Goal: Register for event/course

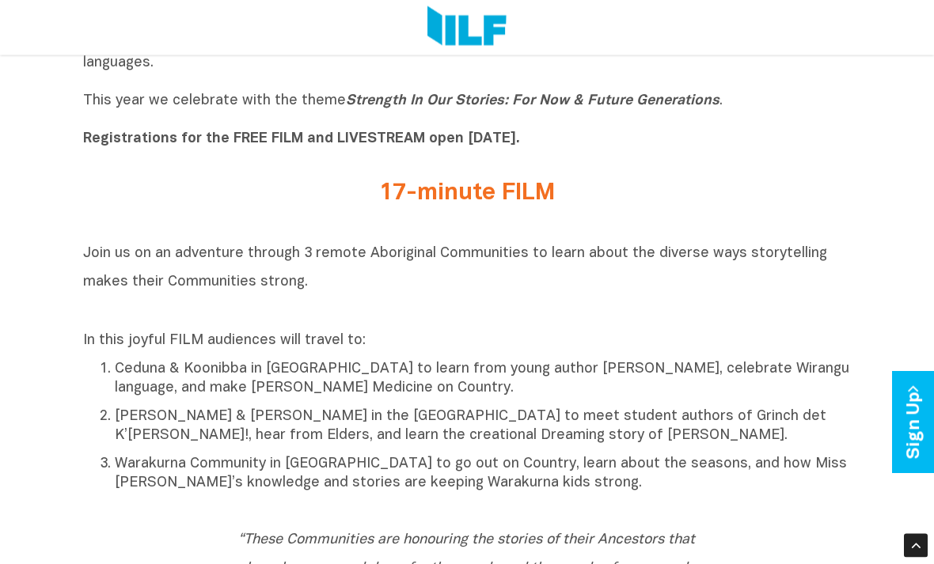
scroll to position [537, 0]
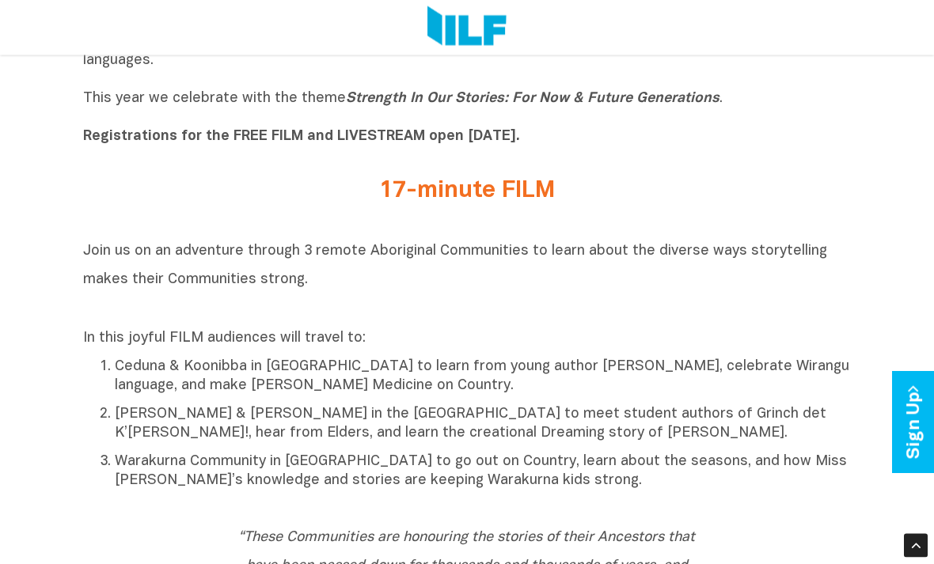
click at [413, 138] on b "Registrations for the FREE FILM and LIVESTREAM open [DATE]." at bounding box center [301, 137] width 437 height 13
click at [356, 128] on p "Indigenous Literacy Day 2025 will be held [DATE][DATE] and is a celebration of …" at bounding box center [467, 90] width 768 height 114
click at [371, 142] on b "Registrations for the FREE FILM and LIVESTREAM open [DATE]." at bounding box center [301, 137] width 437 height 13
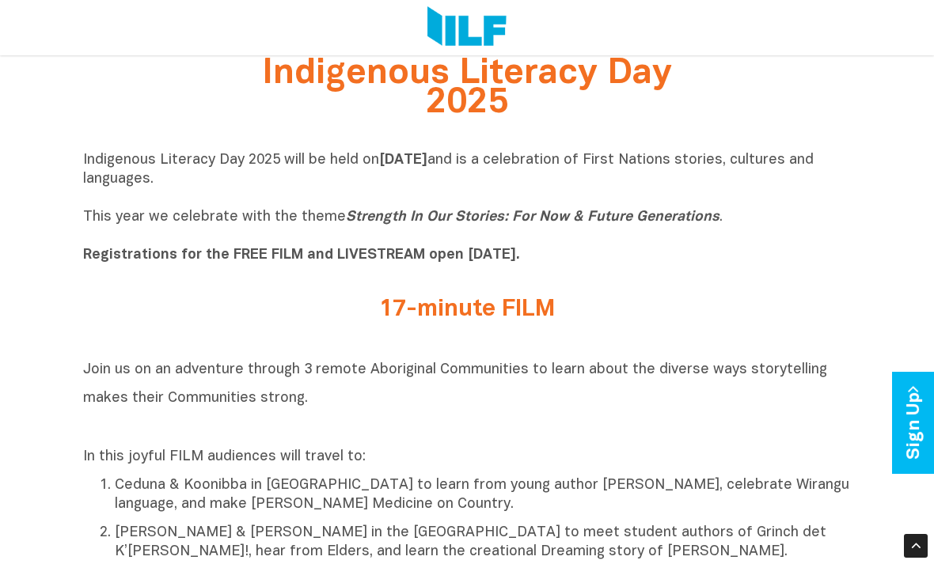
scroll to position [419, 0]
click at [227, 257] on b "Registrations for the FREE FILM and LIVESTREAM open [DATE]." at bounding box center [301, 255] width 437 height 13
click at [283, 263] on p "Indigenous Literacy Day 2025 will be held on Wednesday 3 September and is a cel…" at bounding box center [467, 209] width 768 height 114
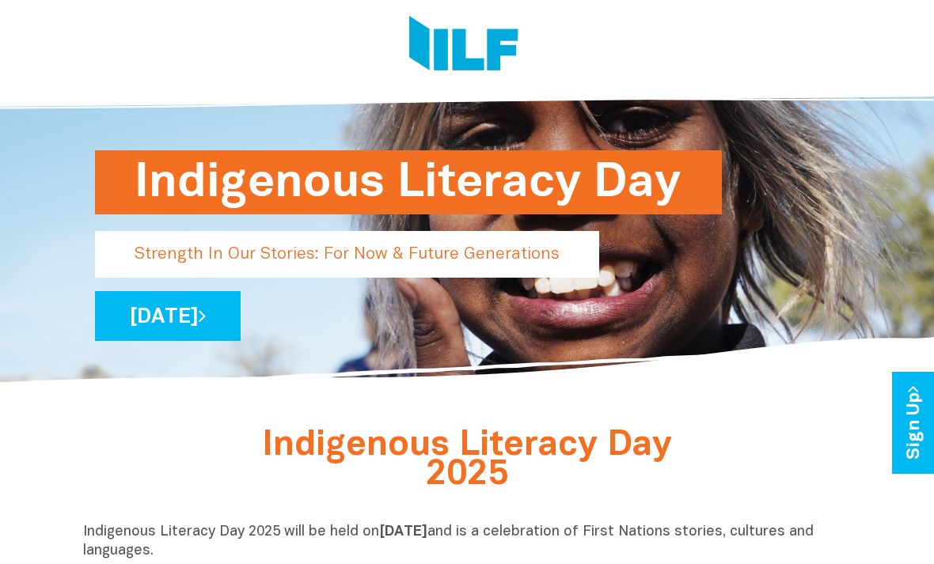
scroll to position [0, 0]
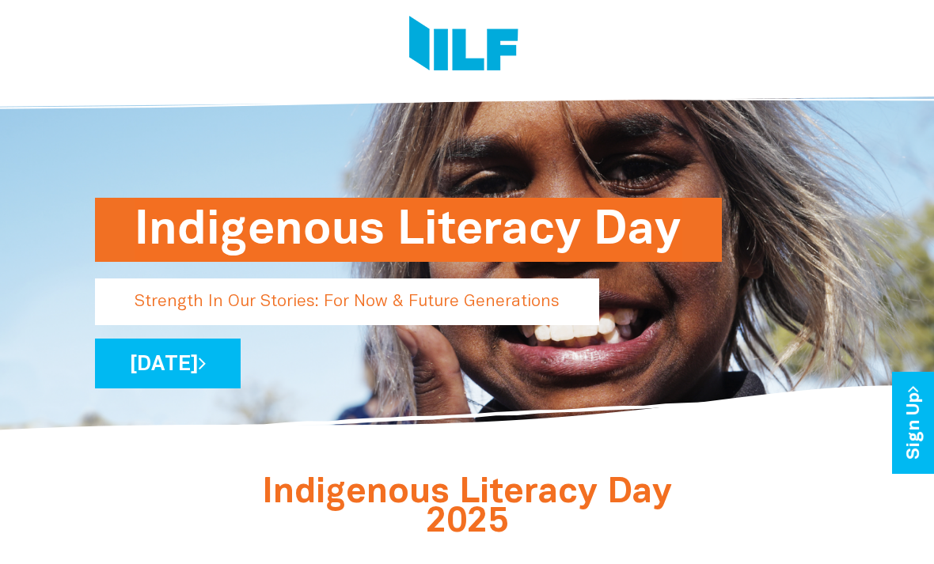
click at [241, 366] on link "[DATE]" at bounding box center [168, 364] width 146 height 50
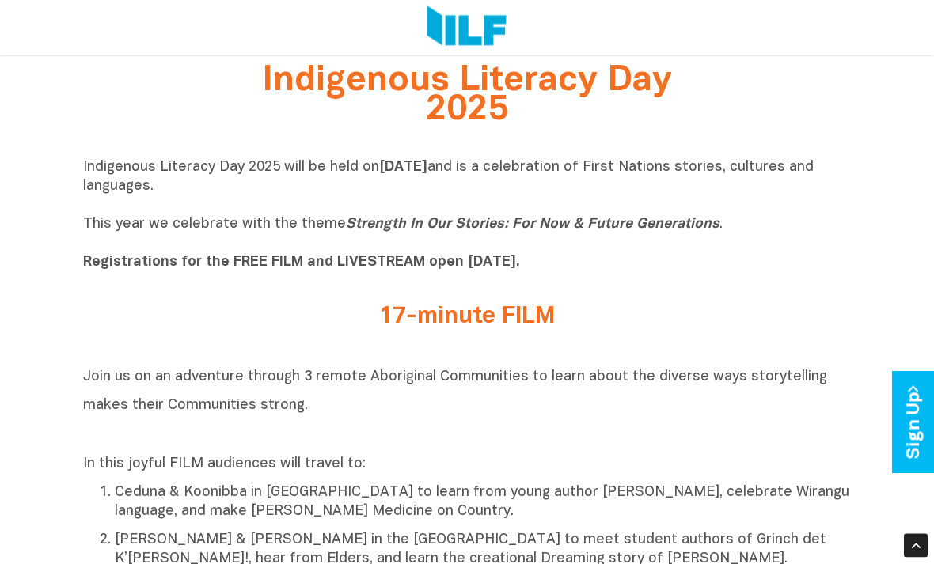
scroll to position [412, 0]
click at [457, 260] on b "Registrations for the FREE FILM and LIVESTREAM open [DATE]." at bounding box center [301, 262] width 437 height 13
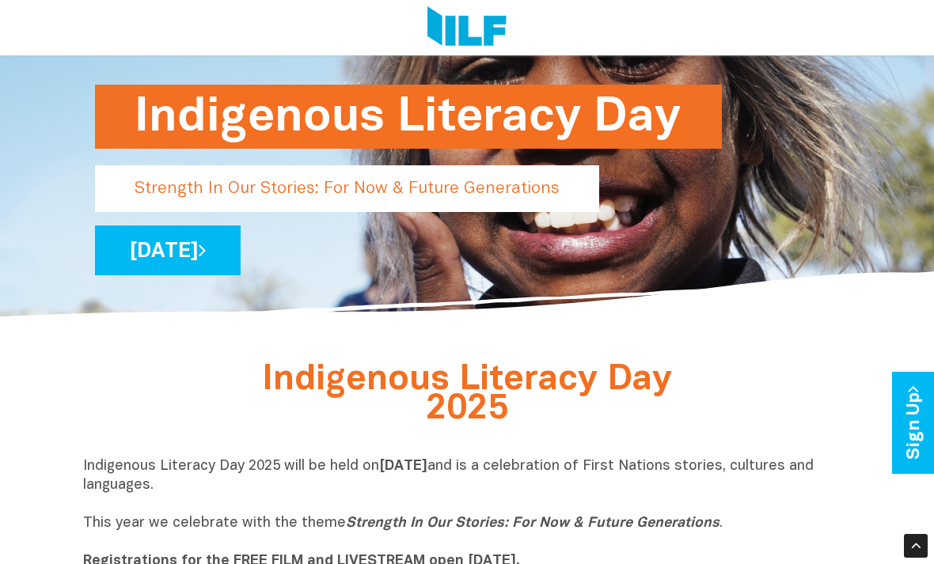
scroll to position [112, 0]
click at [241, 244] on link "[DATE]" at bounding box center [168, 251] width 146 height 50
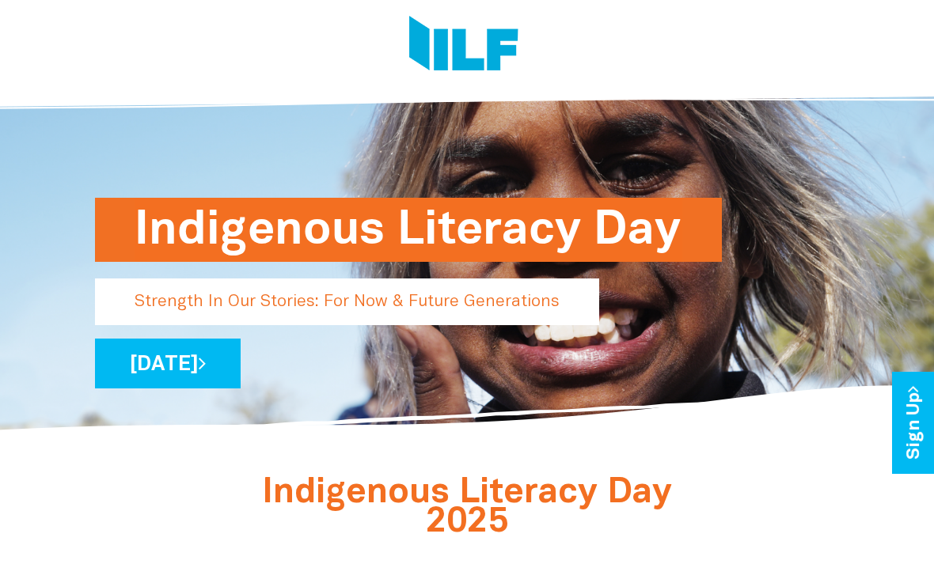
click at [502, 302] on p "Strength In Our Stories: For Now & Future Generations" at bounding box center [347, 302] width 504 height 47
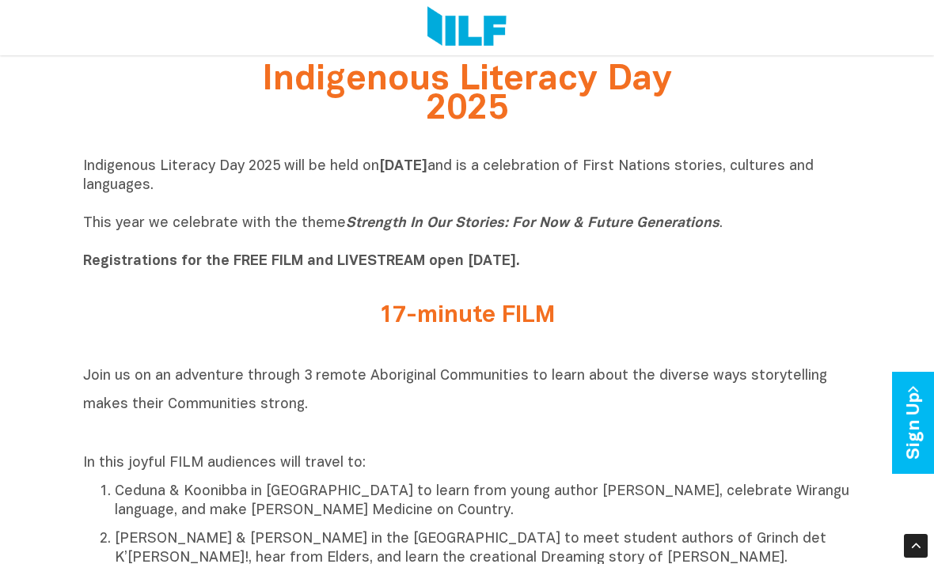
scroll to position [422, 0]
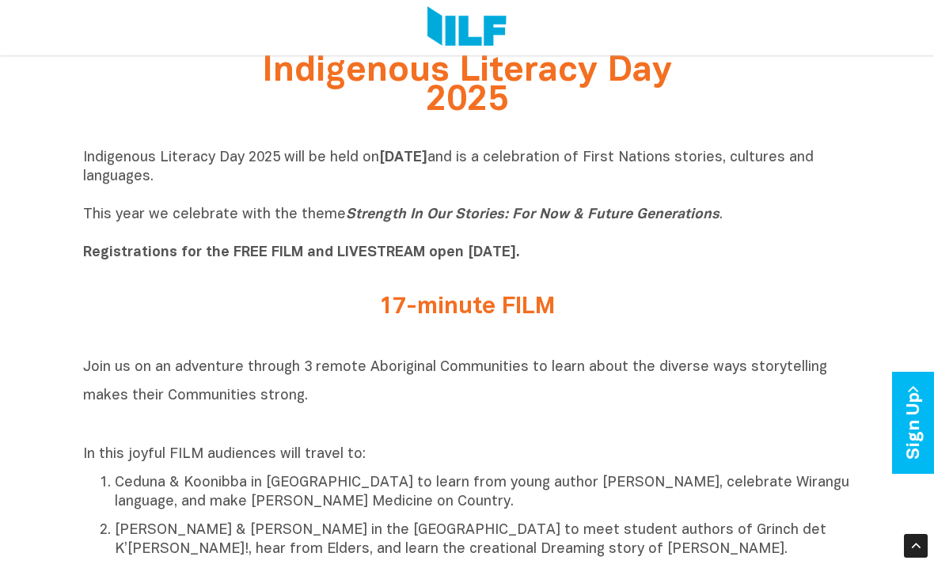
click at [433, 242] on p "Indigenous Literacy Day 2025 will be held [DATE][DATE] and is a celebration of …" at bounding box center [467, 206] width 768 height 114
click at [429, 252] on b "Registrations for the FREE FILM and LIVESTREAM open [DATE]." at bounding box center [301, 252] width 437 height 13
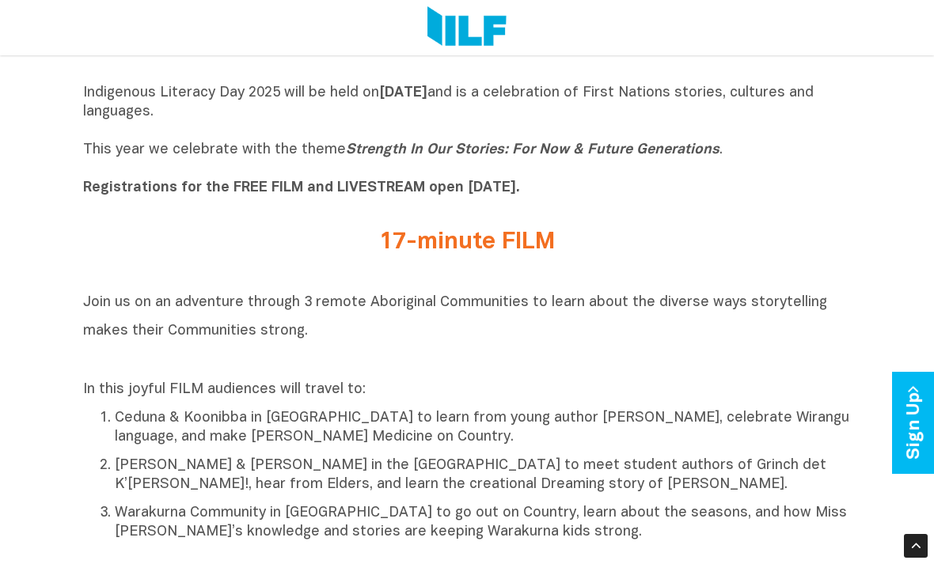
scroll to position [486, 0]
